Goal: Task Accomplishment & Management: Use online tool/utility

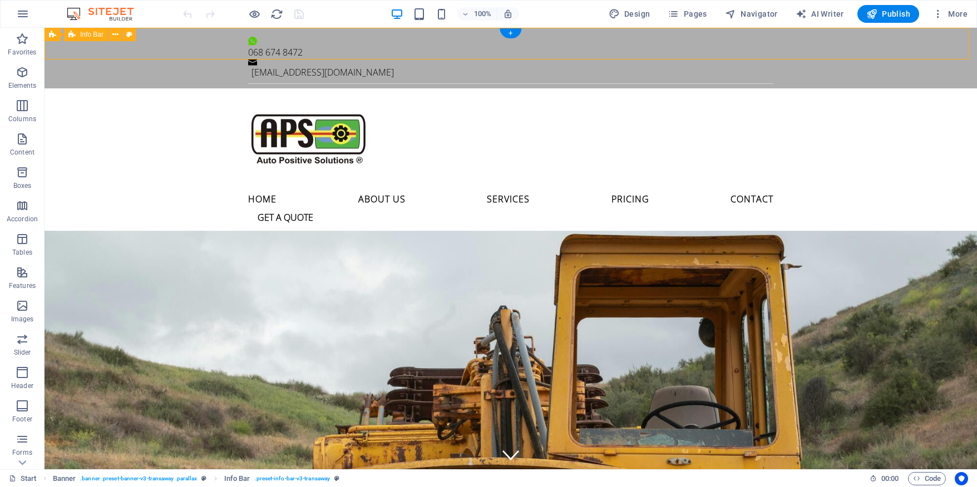
drag, startPoint x: 325, startPoint y: 46, endPoint x: 268, endPoint y: 45, distance: 57.3
click at [267, 45] on div "068 674 8472 [EMAIL_ADDRESS][DOMAIN_NAME]" at bounding box center [511, 58] width 932 height 61
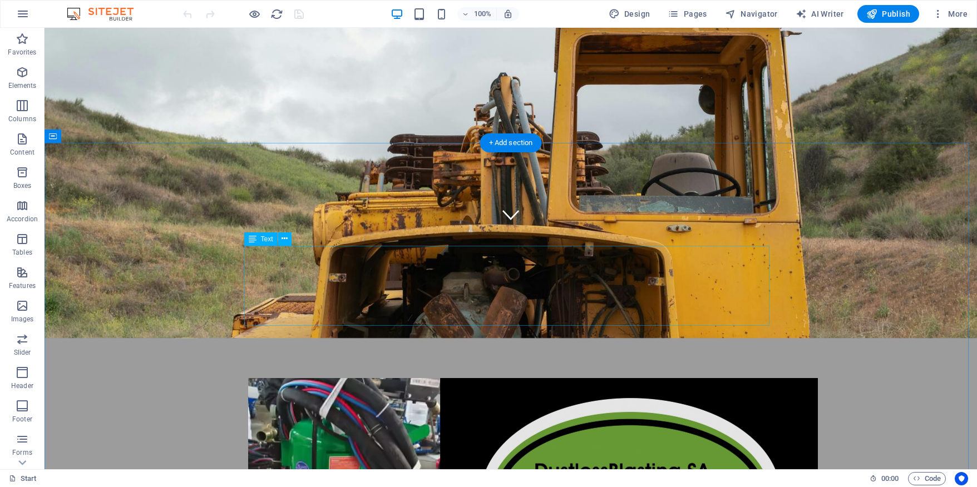
scroll to position [409, 0]
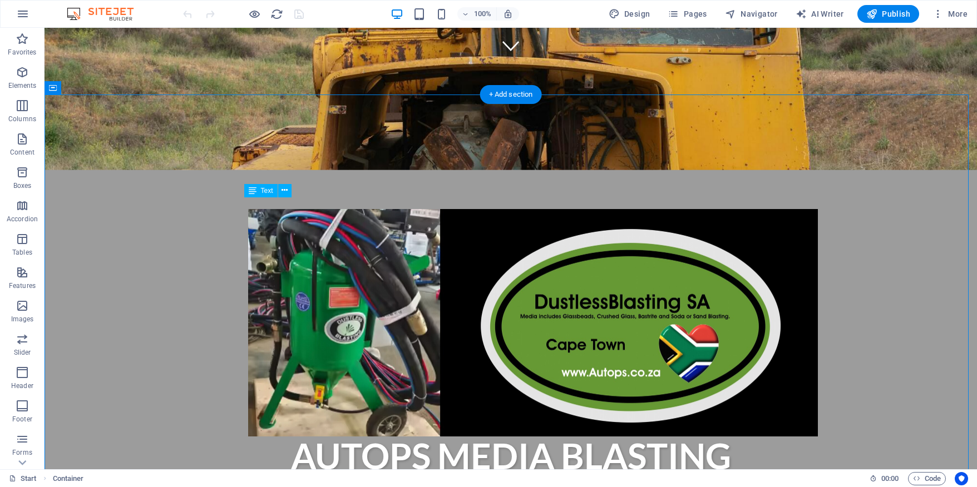
drag, startPoint x: 506, startPoint y: 273, endPoint x: 453, endPoint y: 260, distance: 54.4
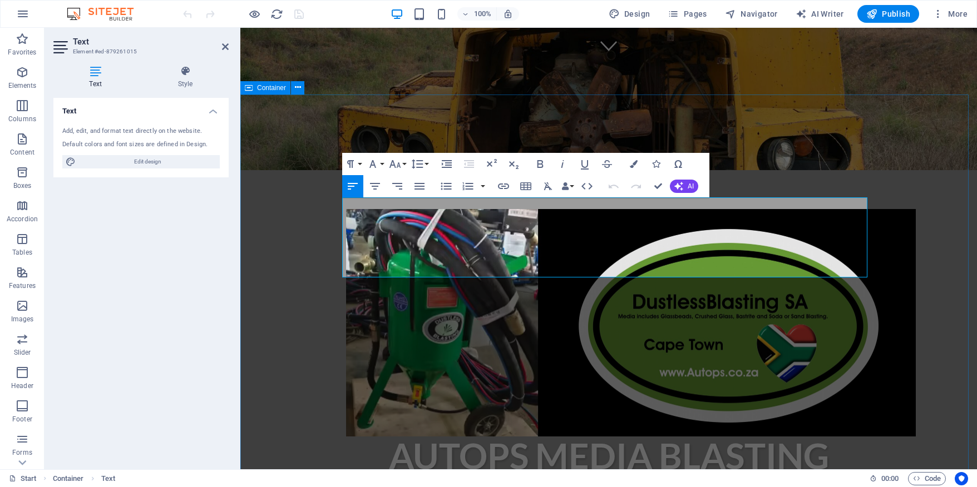
drag, startPoint x: 606, startPoint y: 271, endPoint x: 337, endPoint y: 203, distance: 278.0
copy div "Autops (Auto Positive Solutions) is a Media and Dustless-Blasting company situa…"
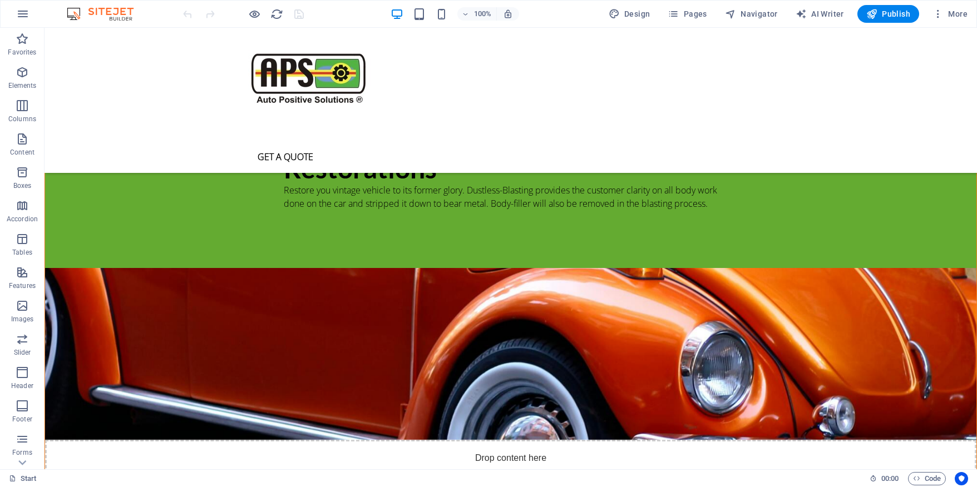
scroll to position [1335, 0]
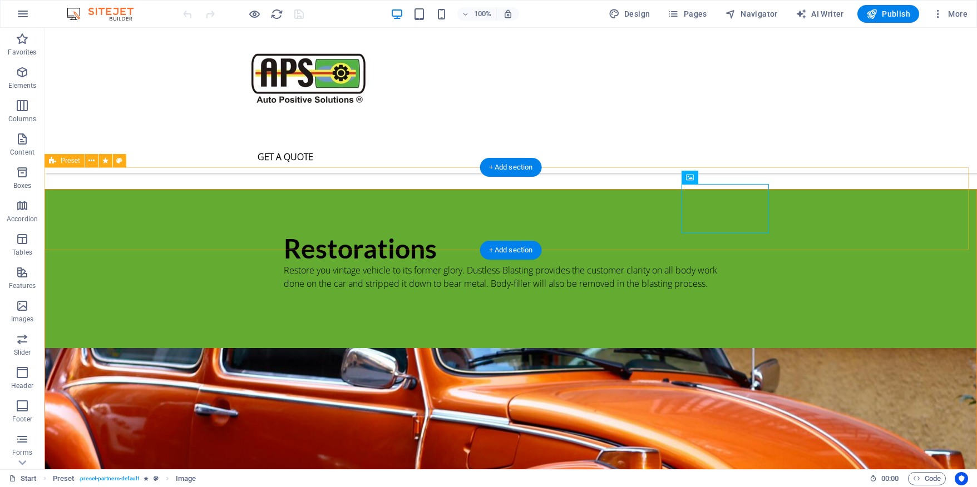
scroll to position [1335, 0]
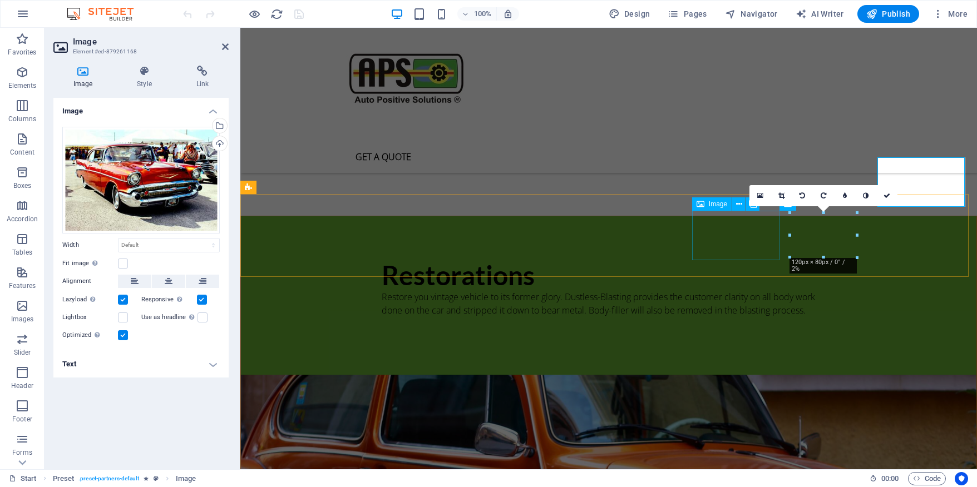
scroll to position [1362, 0]
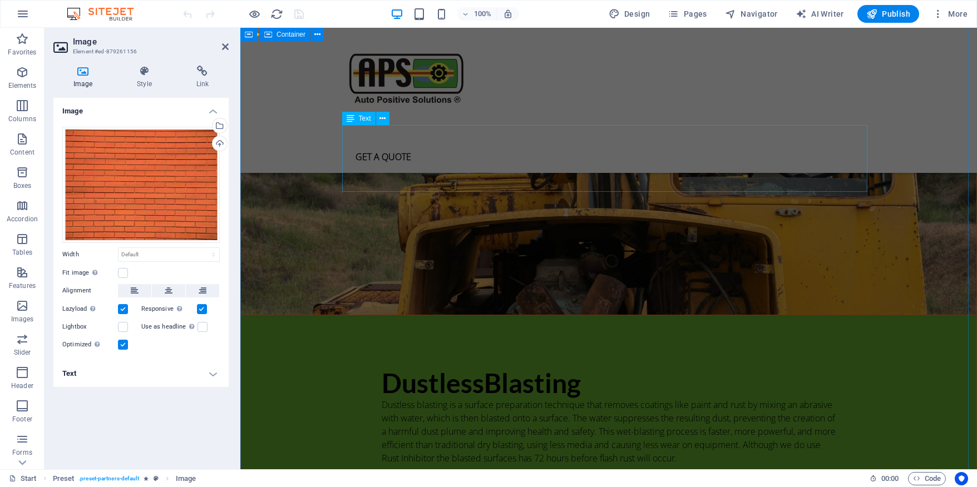
scroll to position [2118, 0]
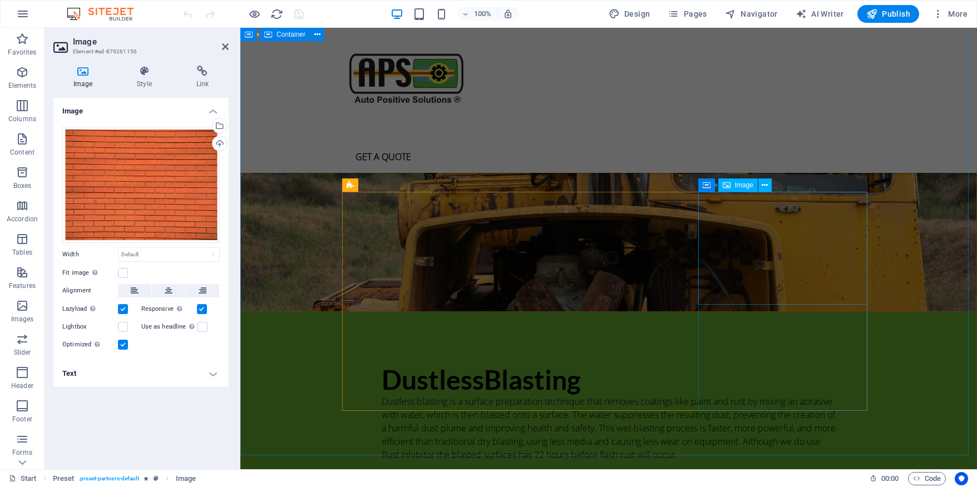
drag, startPoint x: 811, startPoint y: 249, endPoint x: 1003, endPoint y: 248, distance: 192.5
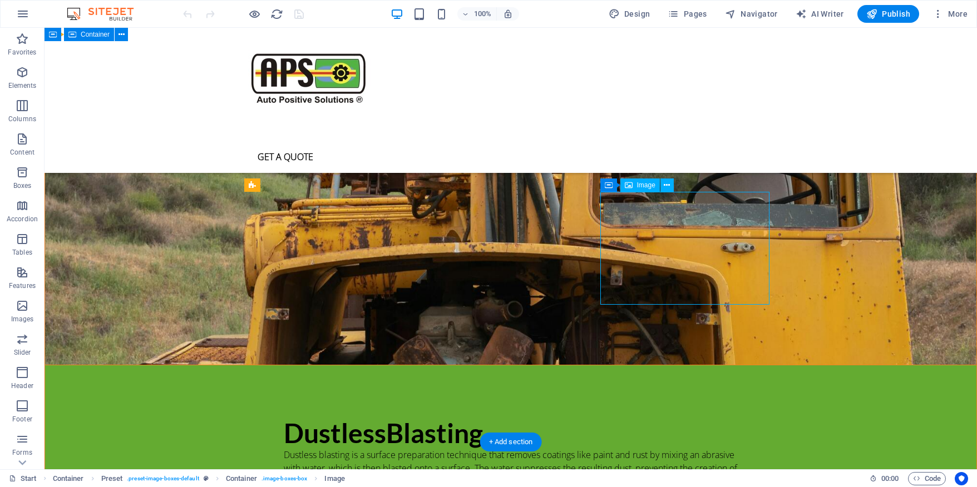
select select "%"
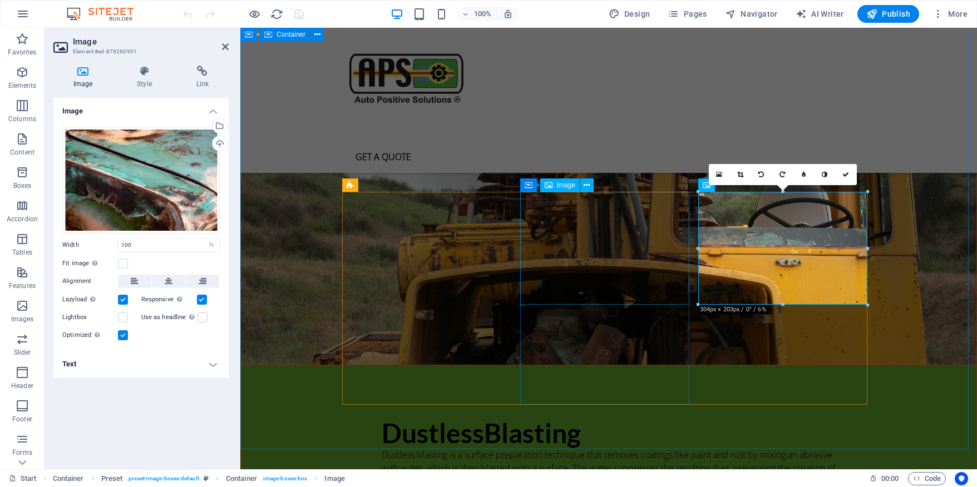
scroll to position [2118, 0]
